Goal: Ask a question

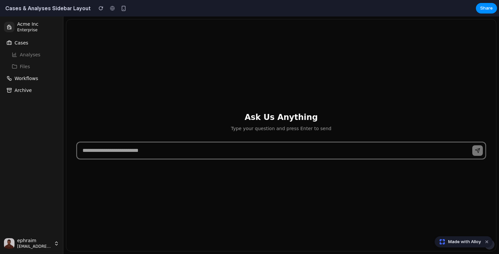
click at [174, 154] on input "text" at bounding box center [281, 151] width 409 height 17
type input "****"
click at [472, 146] on button "submit" at bounding box center [477, 151] width 11 height 11
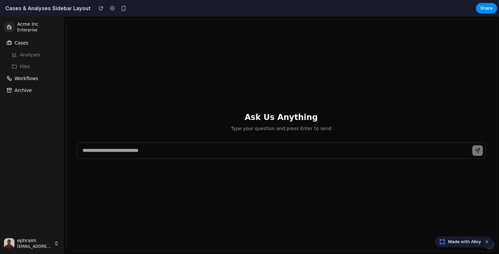
click at [24, 57] on li "Analyses" at bounding box center [31, 55] width 55 height 11
click at [22, 67] on li "Files" at bounding box center [31, 66] width 55 height 11
click at [20, 77] on span "Workflows" at bounding box center [27, 78] width 24 height 7
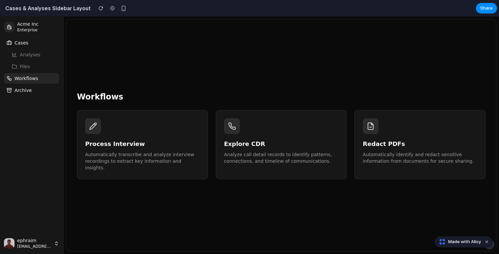
click at [17, 91] on span "Archive" at bounding box center [23, 90] width 17 height 7
click at [20, 46] on button "Cases" at bounding box center [31, 43] width 55 height 11
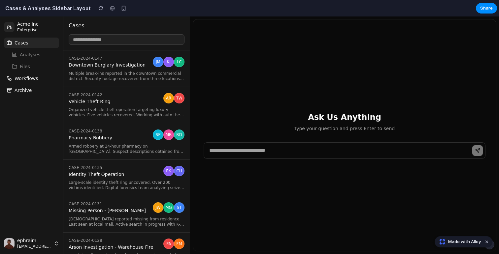
click at [302, 81] on div "Ask Us Anything Type your question and press Enter to send" at bounding box center [344, 135] width 303 height 232
